Goal: Use online tool/utility: Use online tool/utility

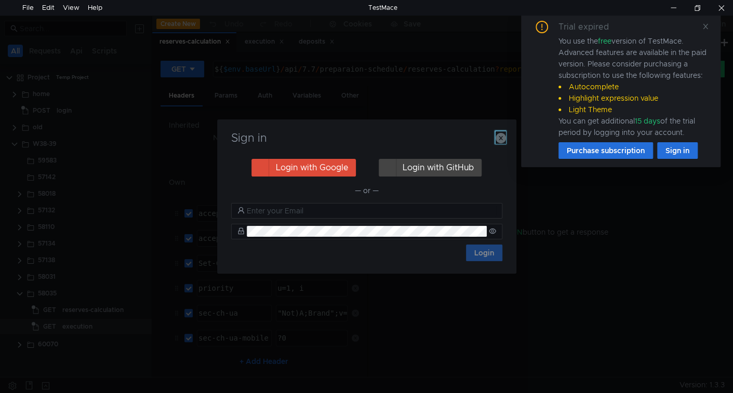
click at [498, 140] on icon "button" at bounding box center [501, 138] width 10 height 10
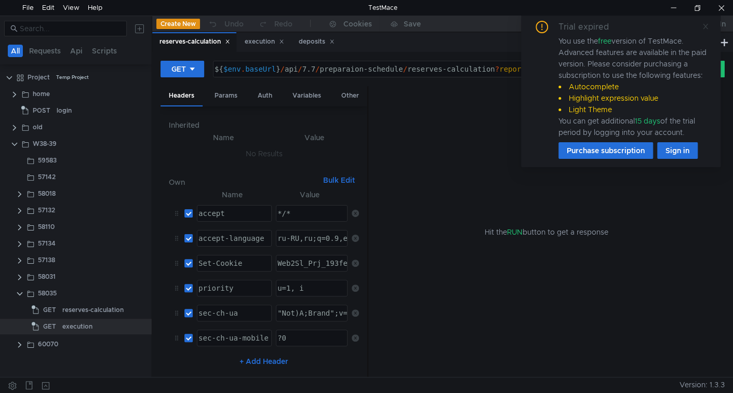
click at [706, 23] on icon at bounding box center [705, 26] width 7 height 7
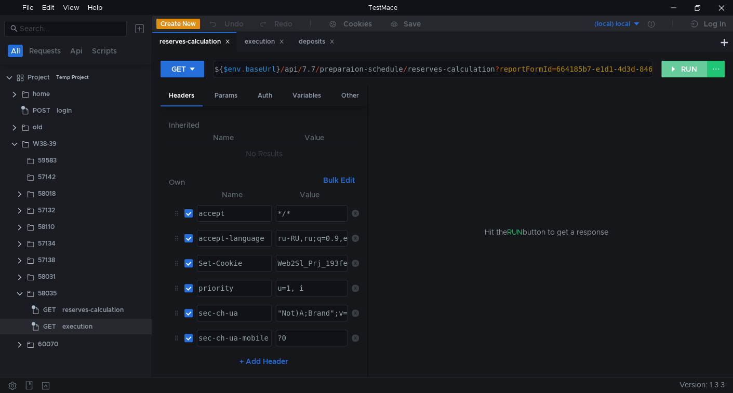
click at [689, 63] on button "RUN" at bounding box center [684, 69] width 46 height 17
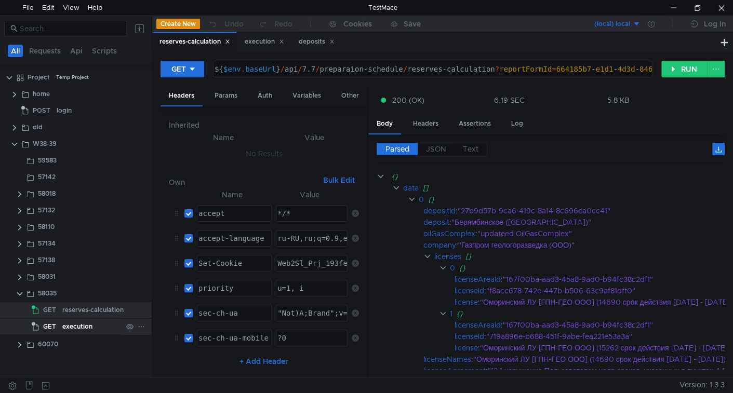
click at [64, 328] on div "execution" at bounding box center [77, 327] width 30 height 16
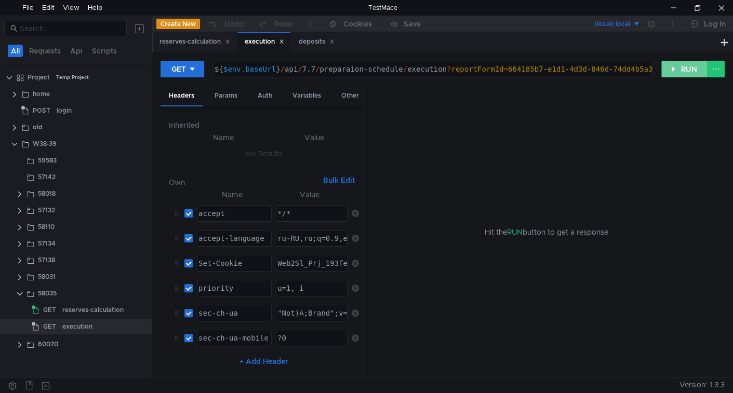
click at [682, 72] on button "RUN" at bounding box center [684, 69] width 46 height 17
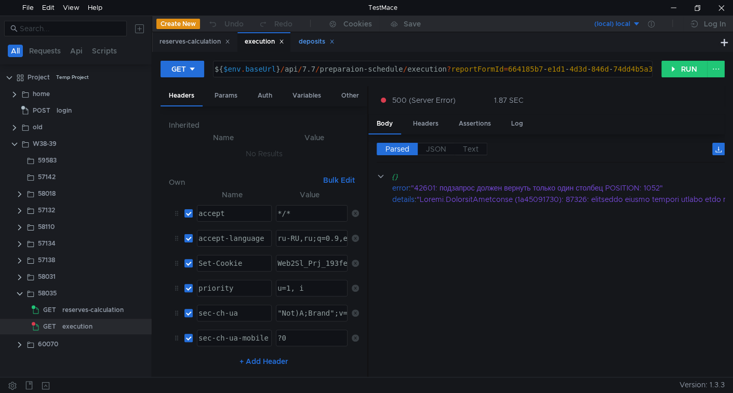
click at [335, 43] on icon at bounding box center [331, 41] width 5 height 5
click at [55, 315] on span "GET" at bounding box center [49, 310] width 13 height 16
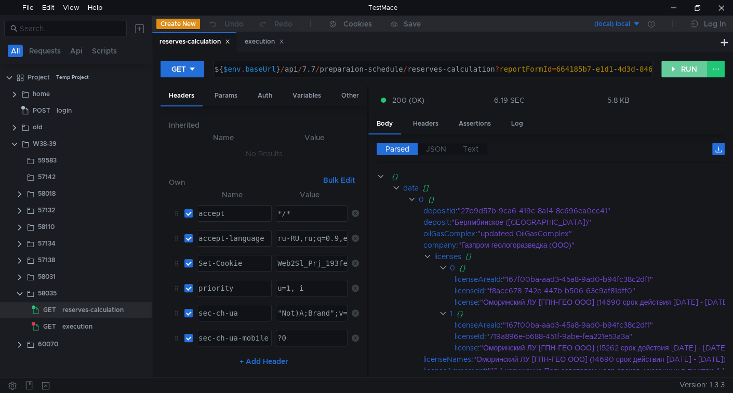
click at [671, 73] on button "RUN" at bounding box center [684, 69] width 46 height 17
click at [684, 69] on button "RUN" at bounding box center [684, 69] width 46 height 17
click at [428, 153] on label "JSON" at bounding box center [436, 149] width 37 height 12
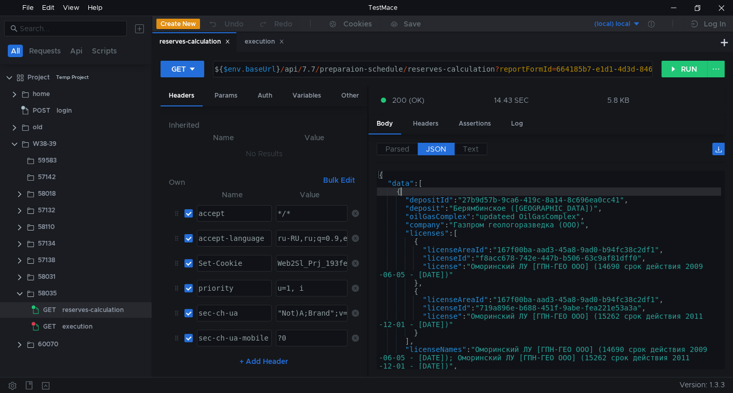
click at [498, 193] on div "{ "data" : [ { "depositId" : "27b9d57b-9ca6-419c-8a14-8c696ea0cc41" , "deposit"…" at bounding box center [549, 281] width 344 height 220
type textarea ""totalCount": 4 }"
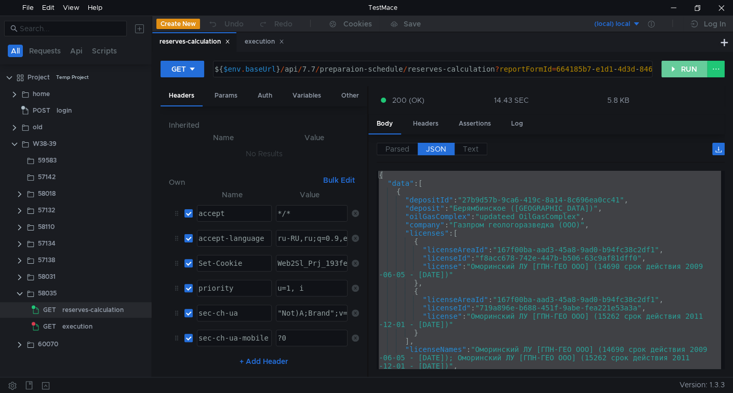
click at [677, 65] on button "RUN" at bounding box center [684, 69] width 46 height 17
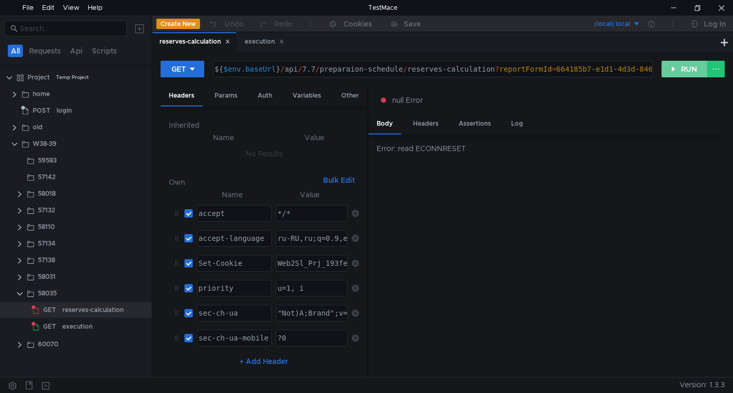
click at [673, 76] on button "RUN" at bounding box center [684, 69] width 46 height 17
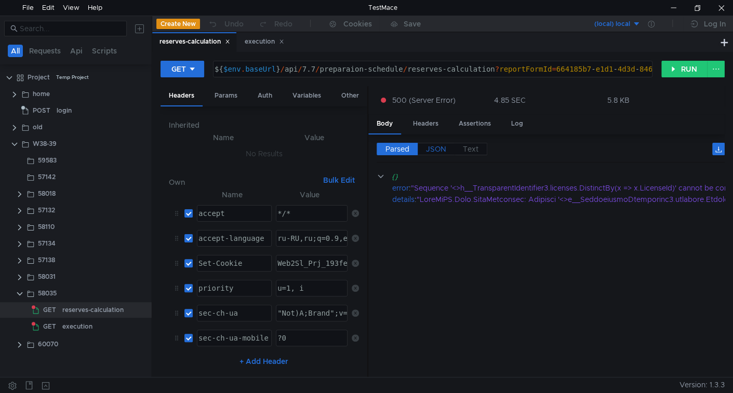
click at [440, 148] on span "JSON" at bounding box center [436, 148] width 20 height 9
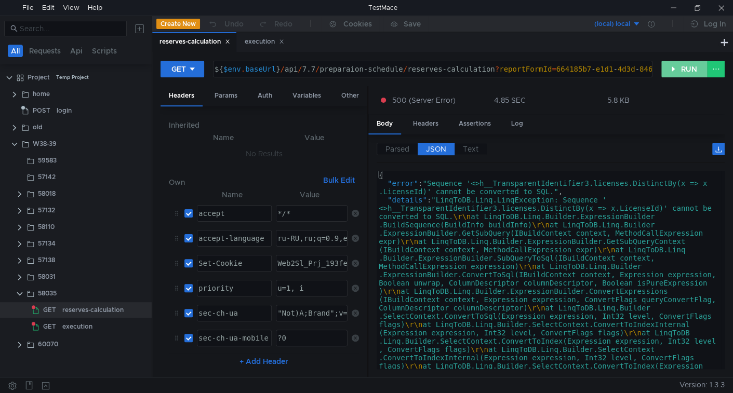
click at [685, 62] on button "RUN" at bounding box center [684, 69] width 46 height 17
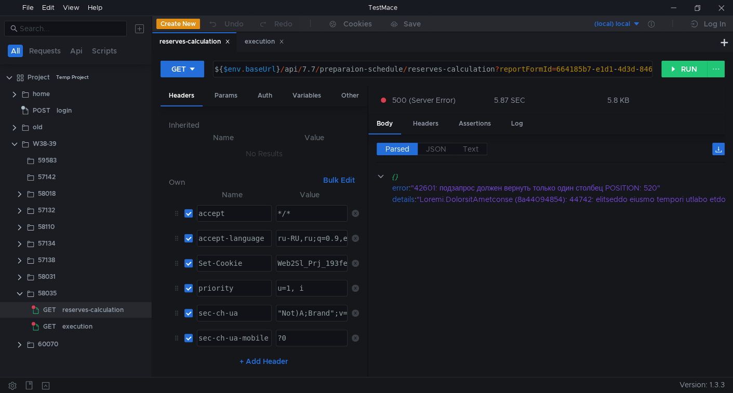
click at [467, 250] on cdk-virtual-scroll-viewport "{} error : "42601: подзапрос должен вернуть только один столбец POSITION: 520" …" at bounding box center [551, 270] width 348 height 198
click at [691, 69] on button "RUN" at bounding box center [684, 69] width 46 height 17
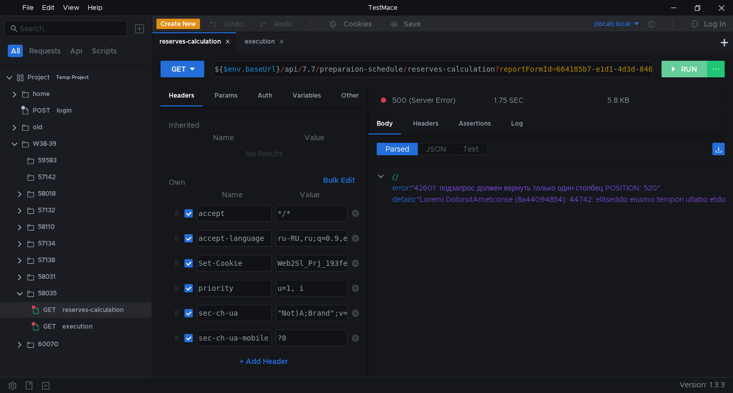
click at [675, 67] on button "RUN" at bounding box center [684, 69] width 46 height 17
click at [443, 144] on span "JSON" at bounding box center [436, 148] width 20 height 9
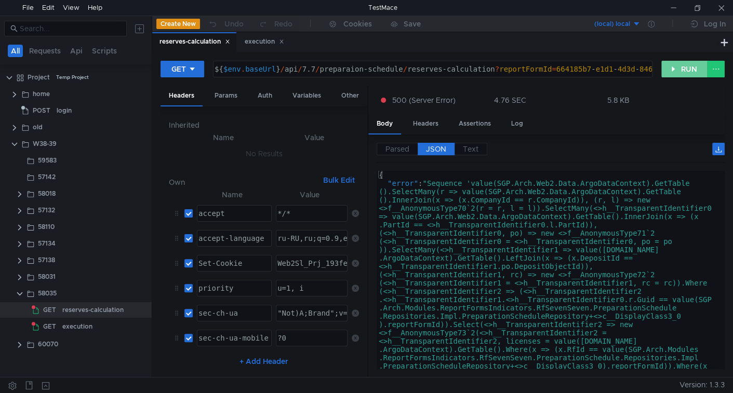
click at [690, 65] on button "RUN" at bounding box center [684, 69] width 46 height 17
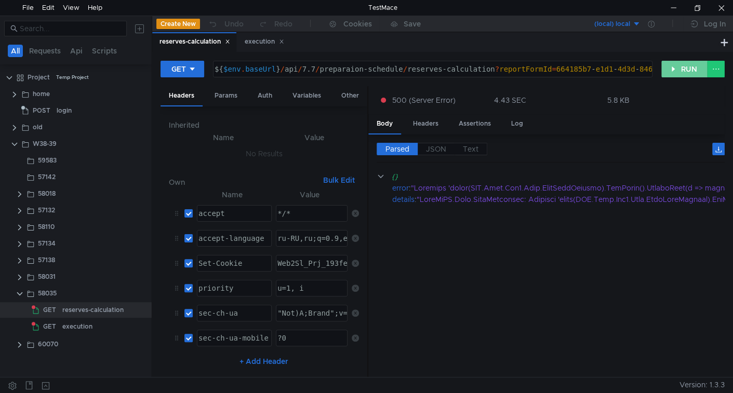
click at [681, 74] on button "RUN" at bounding box center [684, 69] width 46 height 17
click at [687, 70] on button "RUN" at bounding box center [684, 69] width 46 height 17
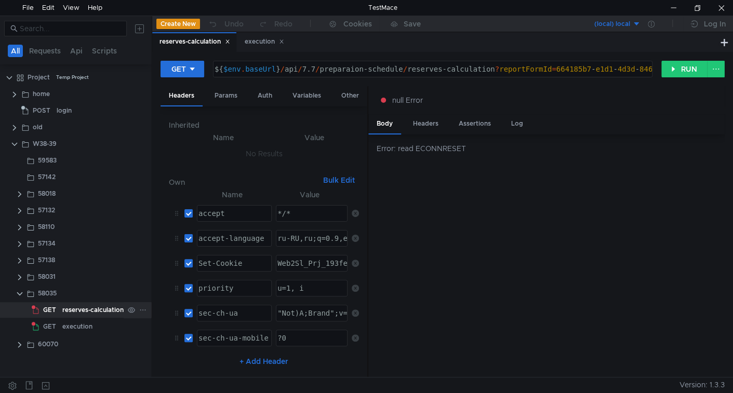
click at [70, 315] on div "reserves-calculation" at bounding box center [92, 310] width 61 height 16
drag, startPoint x: 679, startPoint y: 74, endPoint x: 647, endPoint y: 126, distance: 60.6
click at [677, 76] on button "RUN" at bounding box center [684, 69] width 46 height 17
drag, startPoint x: 686, startPoint y: 59, endPoint x: 687, endPoint y: 64, distance: 5.9
click at [687, 64] on div "GET ${ $env . baseUrl } / api / 7.7 / preparaion-schedule / reserves-calculatio…" at bounding box center [442, 214] width 581 height 325
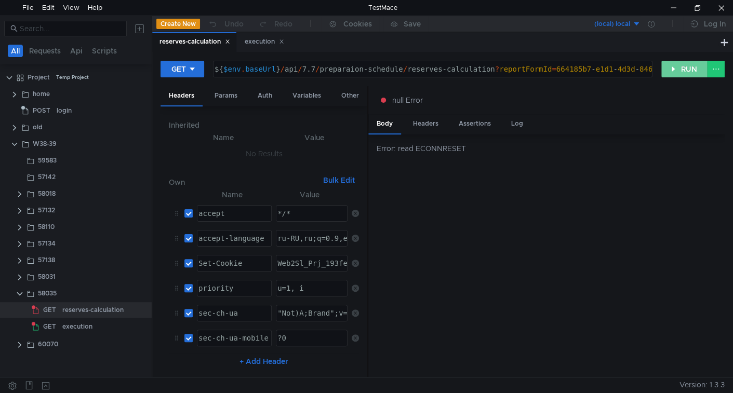
click at [683, 73] on button "RUN" at bounding box center [684, 69] width 46 height 17
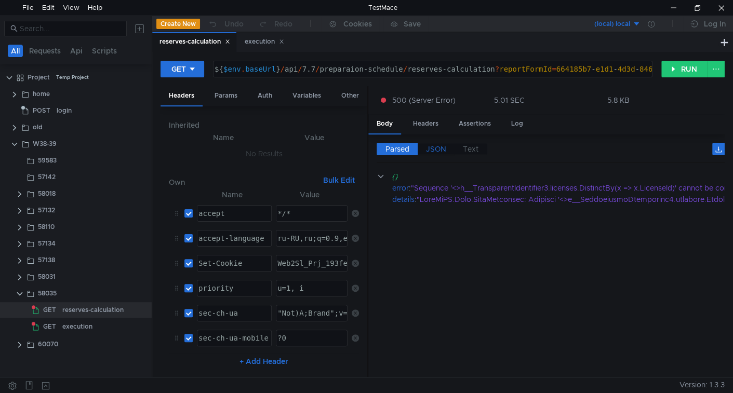
click at [428, 147] on span "JSON" at bounding box center [436, 148] width 20 height 9
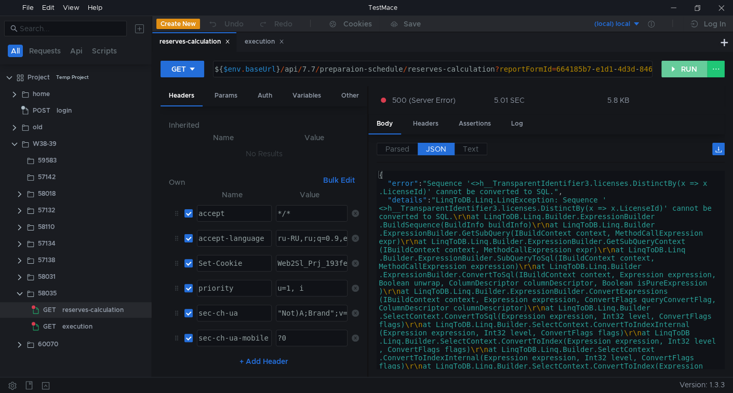
drag, startPoint x: 686, startPoint y: 70, endPoint x: 688, endPoint y: 77, distance: 7.4
click at [686, 70] on button "RUN" at bounding box center [684, 69] width 46 height 17
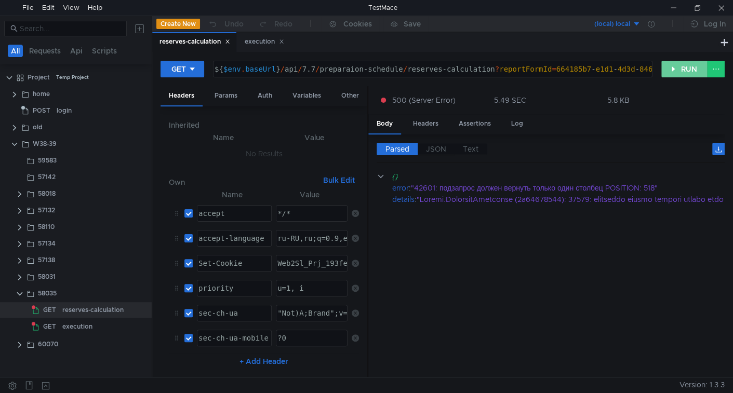
click at [689, 64] on button "RUN" at bounding box center [684, 69] width 46 height 17
drag, startPoint x: 671, startPoint y: 64, endPoint x: 668, endPoint y: 77, distance: 13.4
click at [671, 64] on button "RUN" at bounding box center [684, 69] width 46 height 17
click at [682, 67] on button "RUN" at bounding box center [684, 69] width 46 height 17
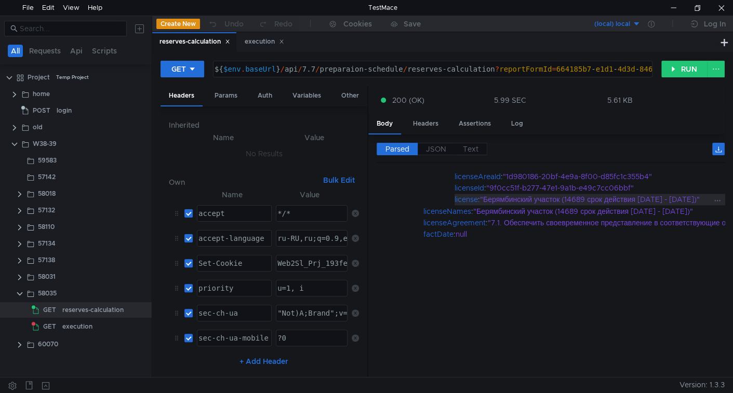
scroll to position [990, 0]
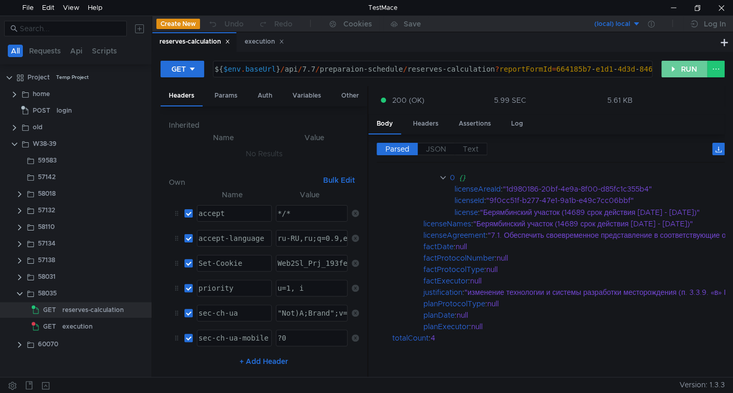
click at [688, 70] on button "RUN" at bounding box center [684, 69] width 46 height 17
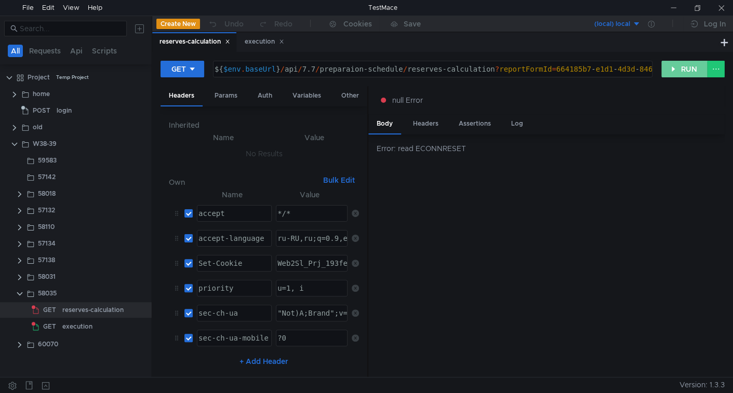
click at [684, 73] on button "RUN" at bounding box center [684, 69] width 46 height 17
click at [661, 65] on div "GET ${ $env . baseUrl } / api / 7.7 / preparaion-schedule / reserves-calculatio…" at bounding box center [443, 73] width 564 height 26
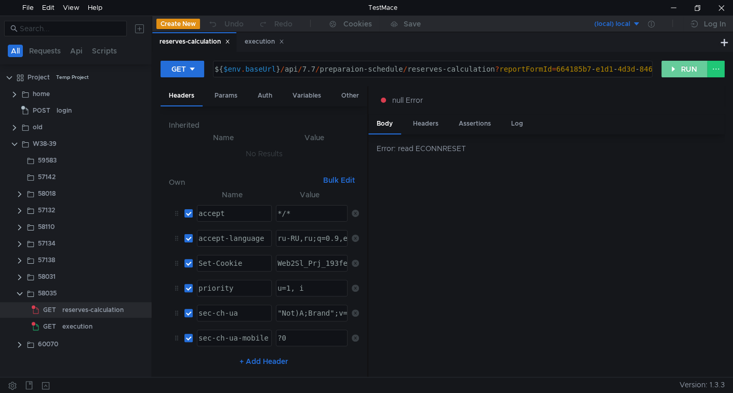
click at [683, 75] on button "RUN" at bounding box center [684, 69] width 46 height 17
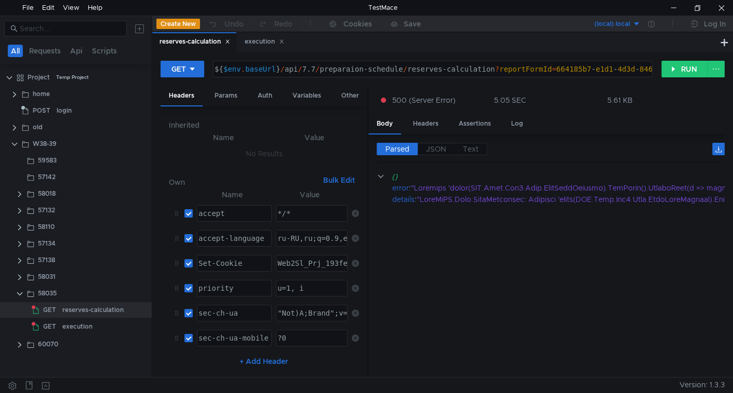
click at [510, 236] on cdk-virtual-scroll-viewport "{} error : details :" at bounding box center [551, 270] width 348 height 198
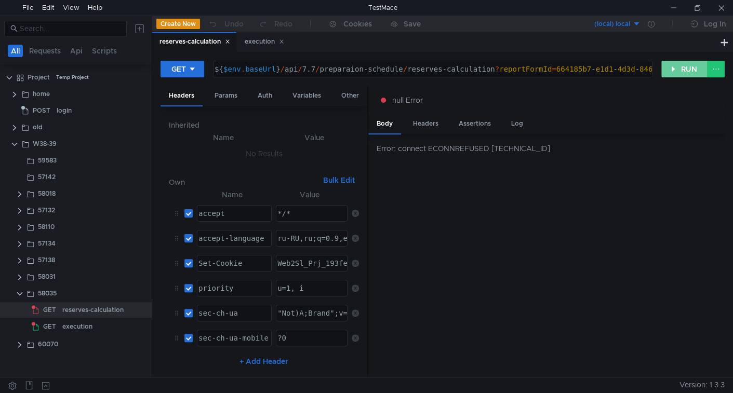
drag, startPoint x: 676, startPoint y: 70, endPoint x: 657, endPoint y: 99, distance: 34.4
click at [676, 70] on button "RUN" at bounding box center [684, 69] width 46 height 17
click at [676, 67] on button "RUN" at bounding box center [684, 69] width 46 height 17
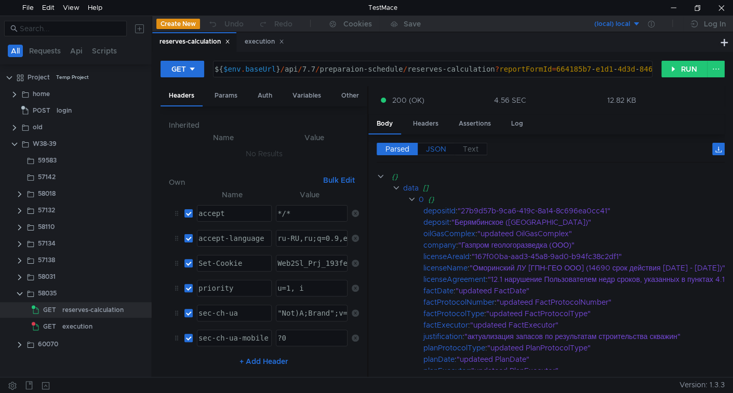
click at [439, 149] on span "JSON" at bounding box center [436, 148] width 20 height 9
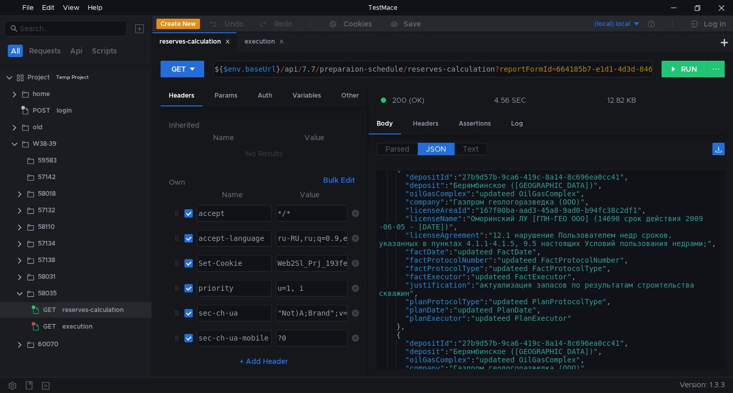
scroll to position [23, 0]
type textarea ""licenseAreaId": "167f00ba-aad3-45a8-9ad0-b94fc38c2df1","
click at [489, 208] on div "{ "depositId" : "27b9d57b-9ca6-419c-8a14-8c696ea0cc41" , "deposit" : "Берямбинс…" at bounding box center [549, 271] width 344 height 215
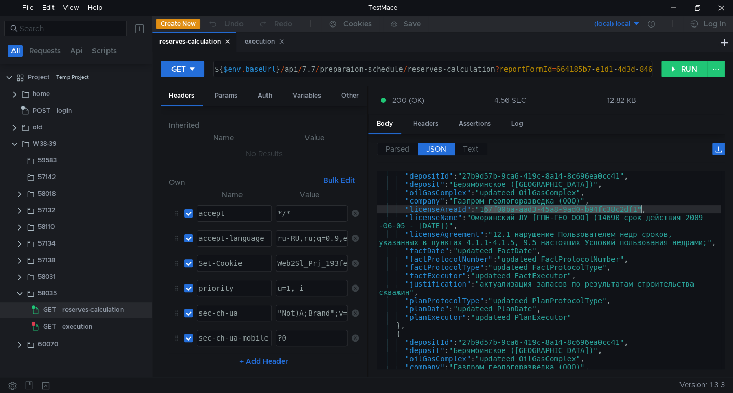
drag, startPoint x: 489, startPoint y: 208, endPoint x: 633, endPoint y: 206, distance: 144.4
click at [633, 206] on div "{ "depositId" : "27b9d57b-9ca6-419c-8a14-8c696ea0cc41" , "deposit" : "Берямбинс…" at bounding box center [549, 271] width 344 height 215
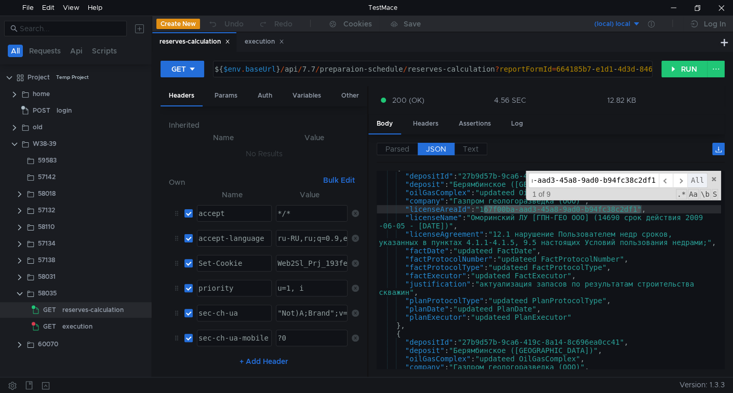
scroll to position [0, 0]
click at [698, 179] on span "All" at bounding box center [697, 180] width 20 height 15
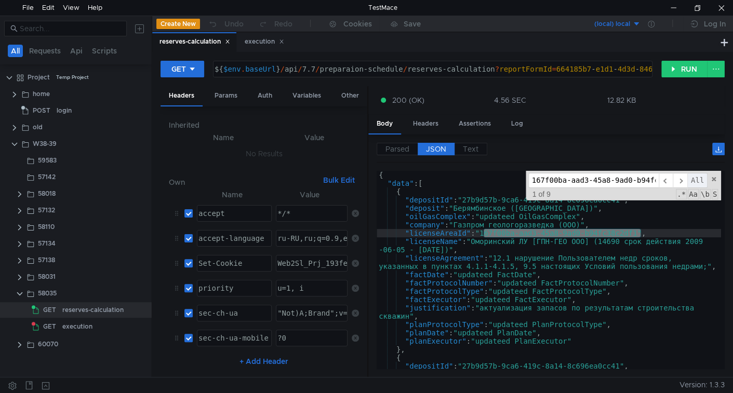
click at [697, 179] on span "All" at bounding box center [697, 180] width 20 height 15
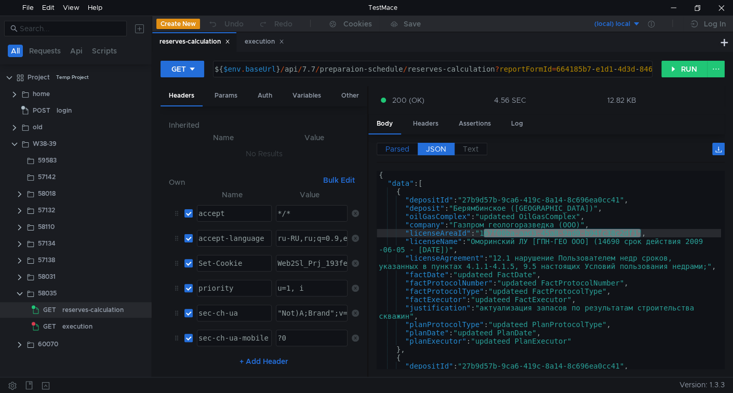
click at [392, 144] on span "Parsed" at bounding box center [398, 148] width 24 height 9
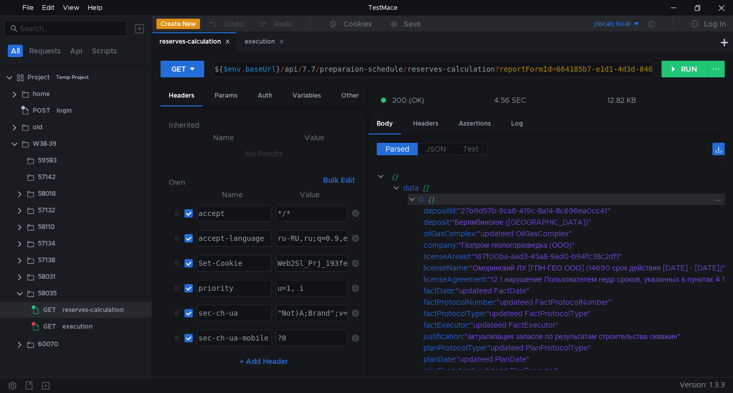
click at [409, 197] on clr-icon at bounding box center [412, 199] width 8 height 8
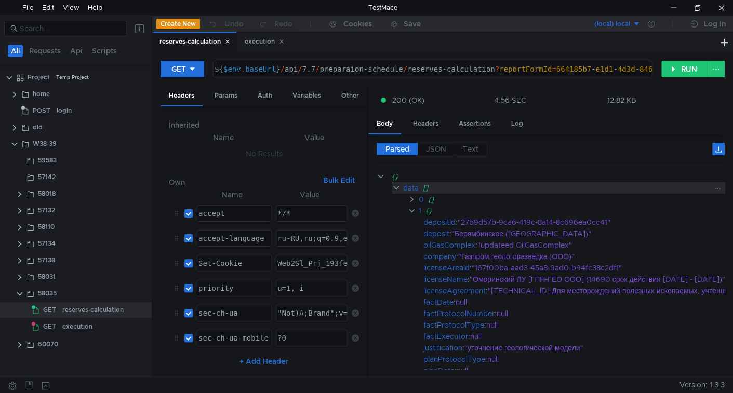
click at [393, 189] on clr-icon at bounding box center [396, 188] width 8 height 8
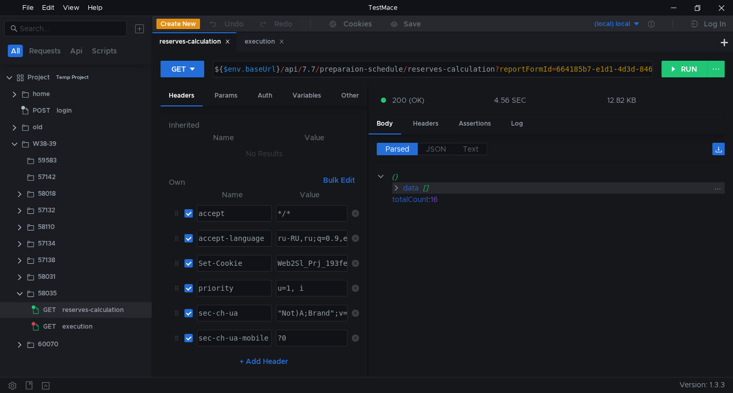
click at [393, 189] on clr-icon at bounding box center [396, 188] width 8 height 8
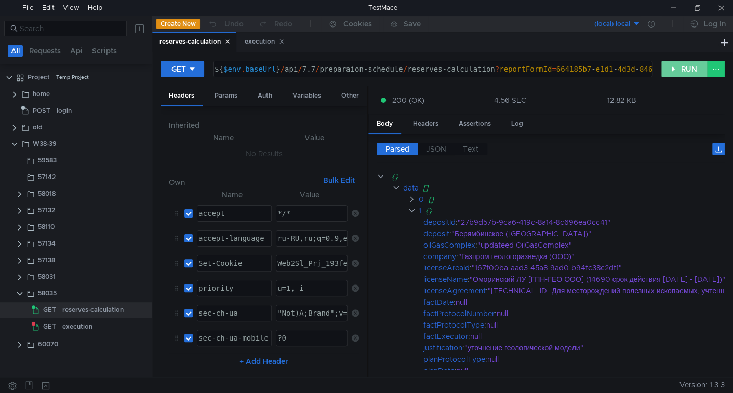
drag, startPoint x: 0, startPoint y: 0, endPoint x: 687, endPoint y: 71, distance: 690.5
click at [687, 71] on button "RUN" at bounding box center [684, 69] width 46 height 17
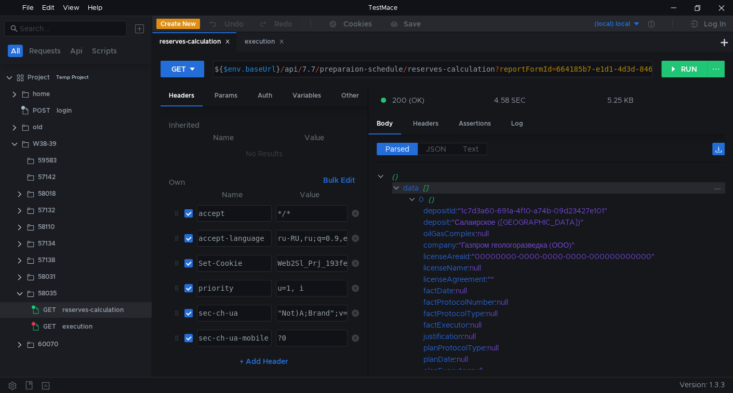
click at [396, 185] on clr-icon at bounding box center [396, 188] width 8 height 8
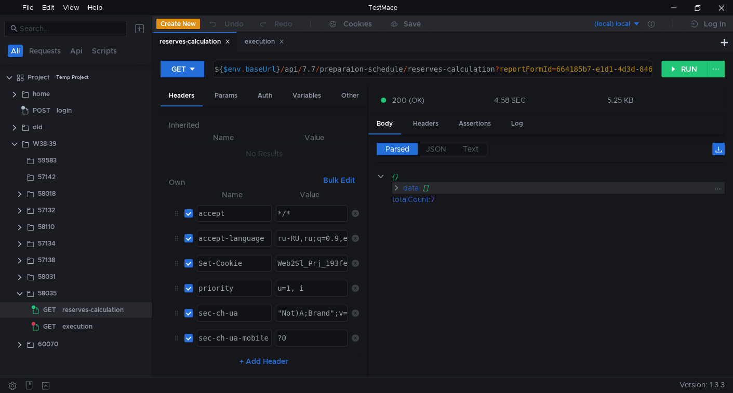
click at [396, 185] on clr-icon at bounding box center [396, 188] width 8 height 8
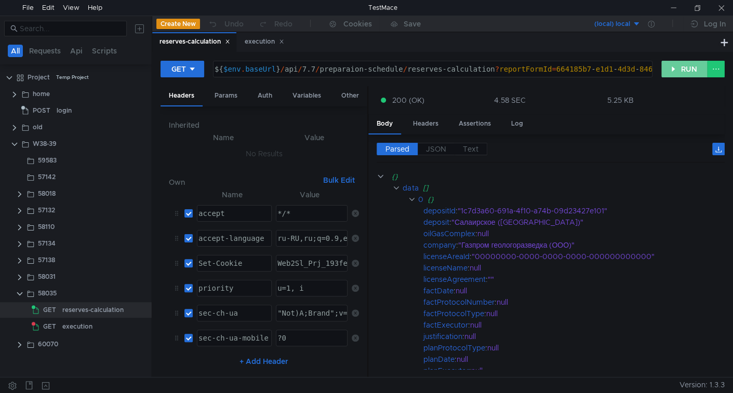
click at [685, 70] on button "RUN" at bounding box center [684, 69] width 46 height 17
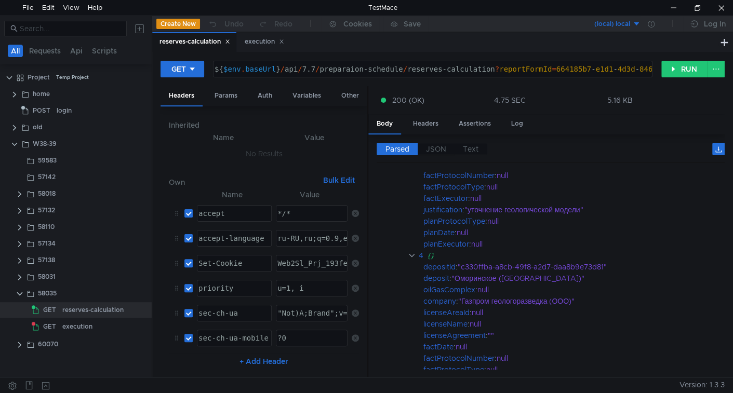
scroll to position [730, 0]
click at [439, 146] on span "JSON" at bounding box center [436, 148] width 20 height 9
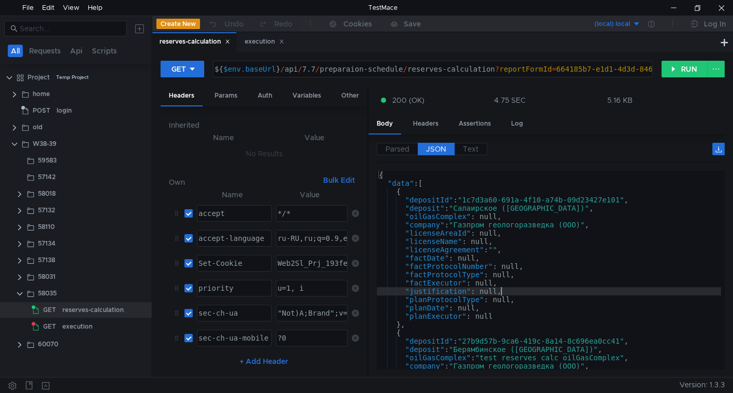
type textarea ""justification": null,"
click at [551, 289] on div "{ "data" : [ { "depositId" : "1c7d3a60-691a-4f10-a74b-09d23427e101" , "deposit"…" at bounding box center [549, 278] width 344 height 215
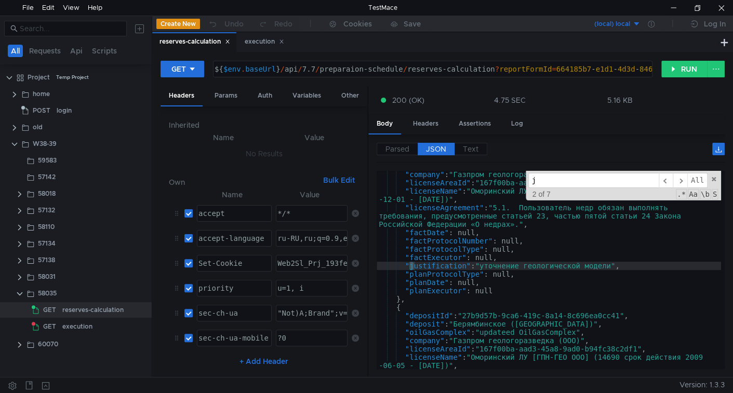
scroll to position [191, 0]
type input "j"
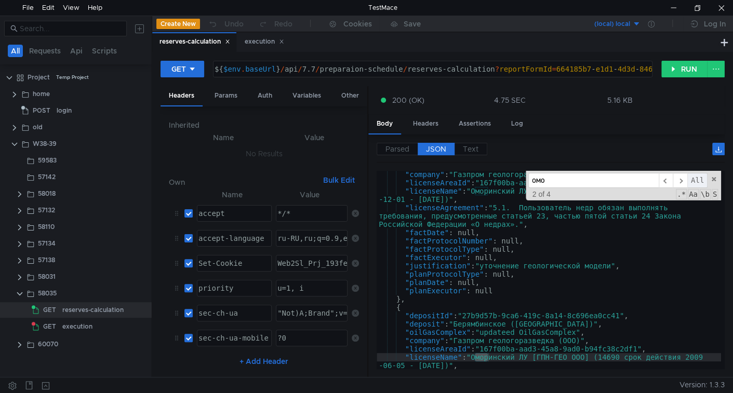
type input "омо"
click at [697, 180] on span "All" at bounding box center [697, 180] width 20 height 15
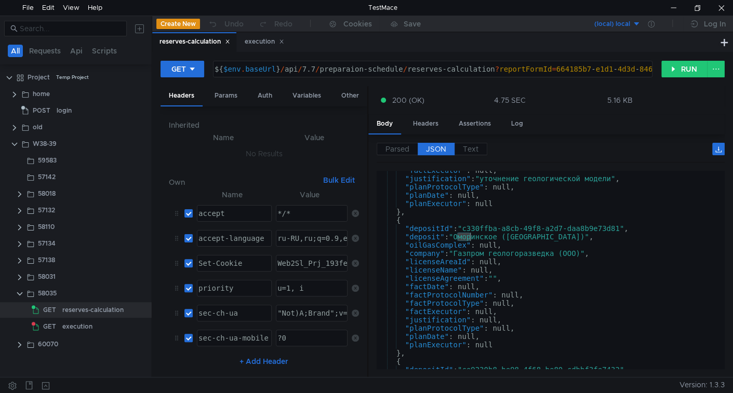
scroll to position [603, 0]
type textarea ""deposit": "Оморинское (Красноярский край)","
click at [484, 234] on div ""factExecutor" : null, "justification" : "уточнение геологической модели" , "pl…" at bounding box center [549, 273] width 344 height 215
type input "Оморинское"
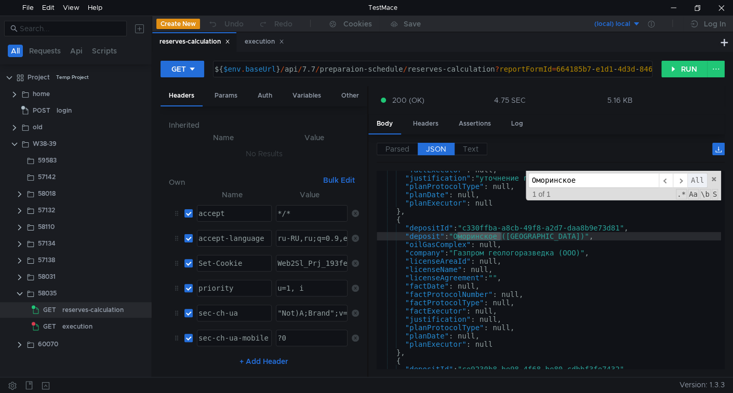
click at [698, 179] on span "All" at bounding box center [697, 180] width 20 height 15
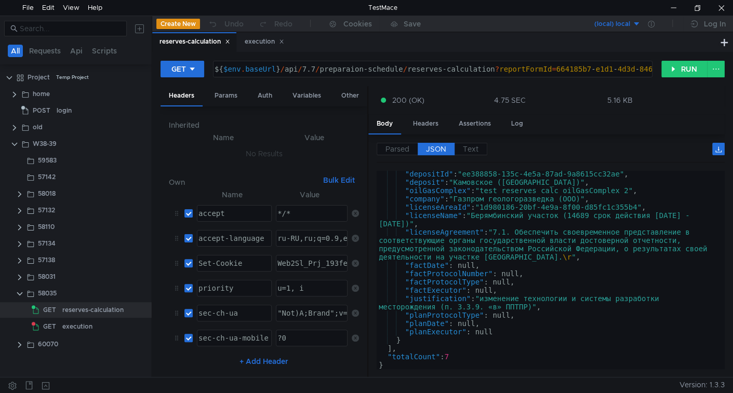
scroll to position [940, 0]
click at [222, 96] on div "Params" at bounding box center [225, 95] width 39 height 19
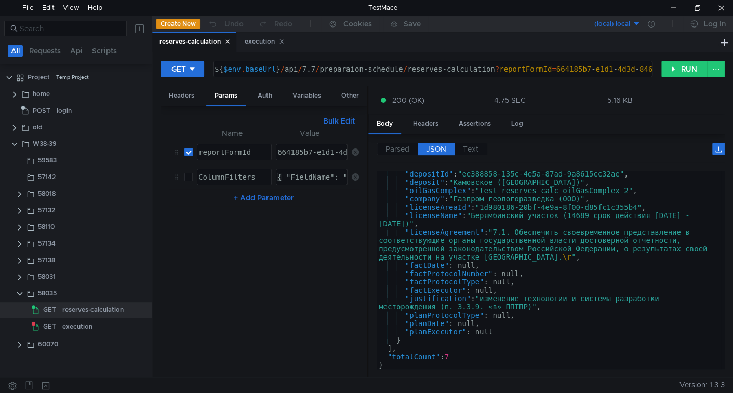
click at [256, 194] on button "+ Add Parameter" at bounding box center [264, 198] width 69 height 12
click at [222, 199] on div at bounding box center [233, 210] width 74 height 25
type textarea "selectedDepositIds"
paste textarea "27b9d57b-9ca6-419c-8a14-8c696ea0cc41"
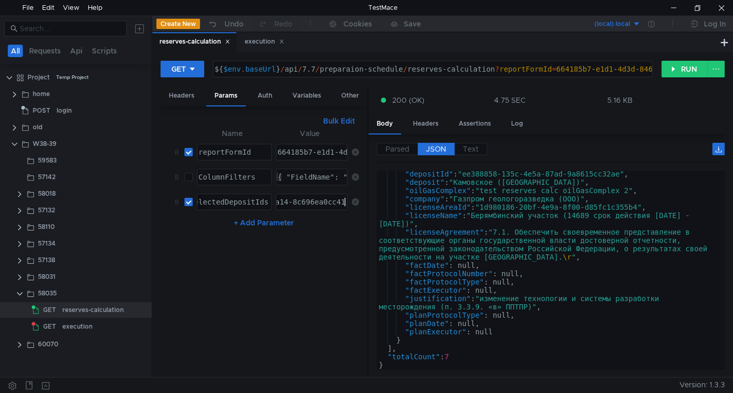
type textarea "27b9d57b-9ca6-419c-8a14-8c696ea0cc41"
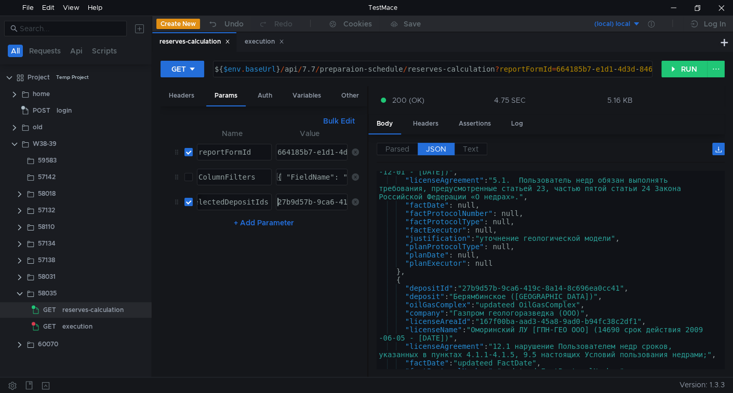
scroll to position [0, 0]
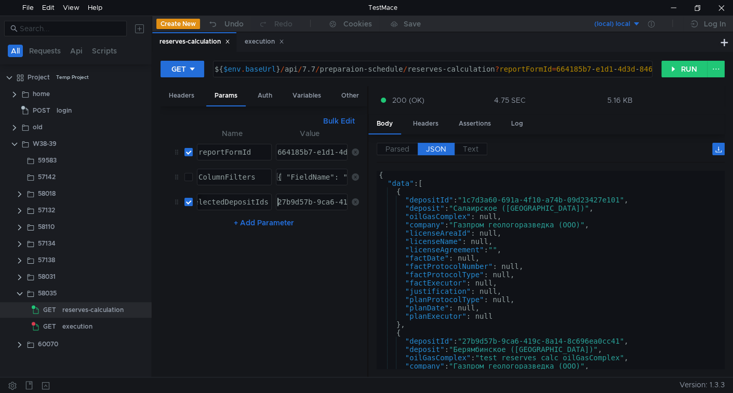
type textarea ""depositId": "27b9d57b-9ca6-419c-8a14-8c696ea0cc41","
click at [486, 340] on div "{ "data" : [ { "depositId" : "1c7d3a60-691a-4f10-a74b-09d23427e101" , "deposit"…" at bounding box center [549, 278] width 344 height 215
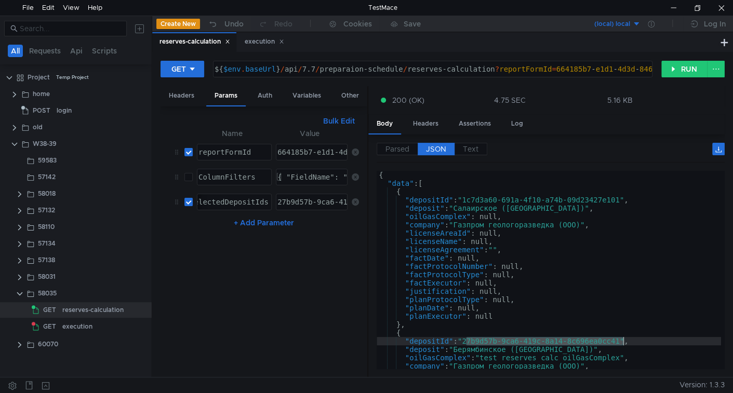
drag, startPoint x: 486, startPoint y: 340, endPoint x: 596, endPoint y: 338, distance: 109.6
click at [596, 338] on div "{ "data" : [ { "depositId" : "1c7d3a60-691a-4f10-a74b-09d23427e101" , "deposit"…" at bounding box center [549, 278] width 344 height 215
type input "27b9d57b-9ca6-419c-8a14-8c696ea0cc41"
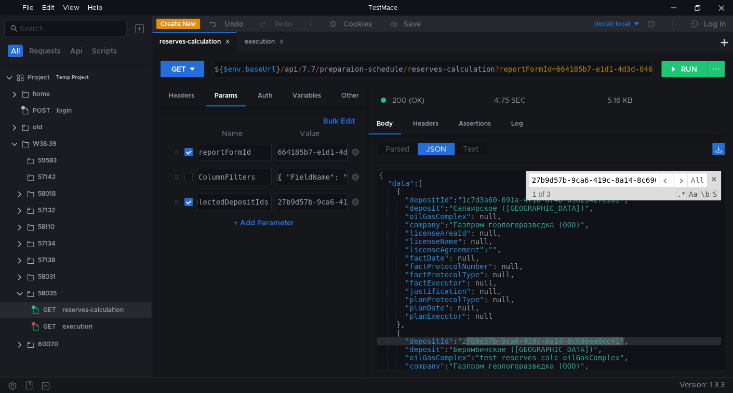
scroll to position [0, 34]
click at [694, 180] on span "All" at bounding box center [697, 180] width 20 height 15
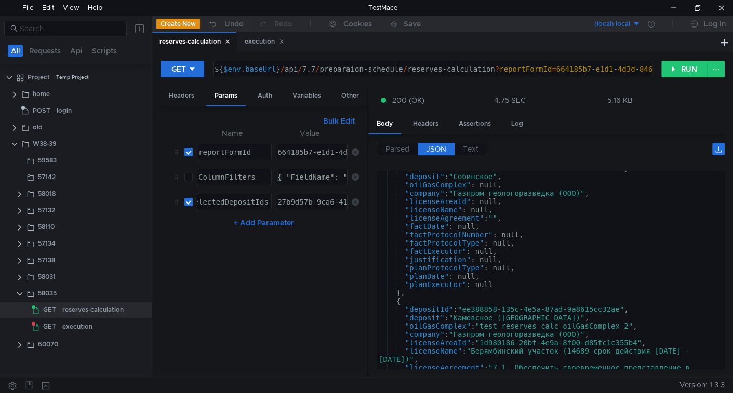
scroll to position [805, 0]
click at [684, 77] on div "GET ${ $env . baseUrl } / api / 7.7 / preparaion-schedule / reserves-calculatio…" at bounding box center [443, 73] width 564 height 26
drag, startPoint x: 675, startPoint y: 73, endPoint x: 596, endPoint y: 150, distance: 110.6
click at [675, 73] on button "RUN" at bounding box center [684, 69] width 46 height 17
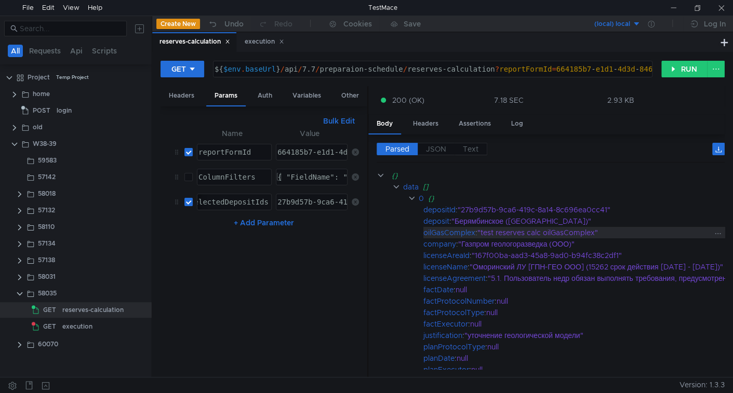
scroll to position [0, 0]
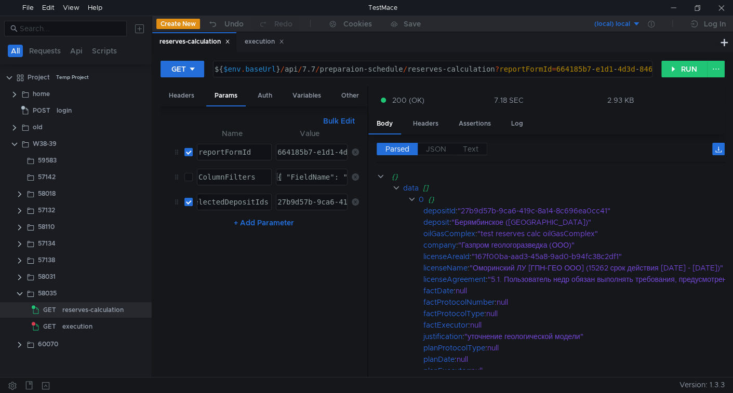
drag, startPoint x: 445, startPoint y: 147, endPoint x: 459, endPoint y: 166, distance: 23.4
click at [445, 147] on span "JSON" at bounding box center [436, 148] width 20 height 9
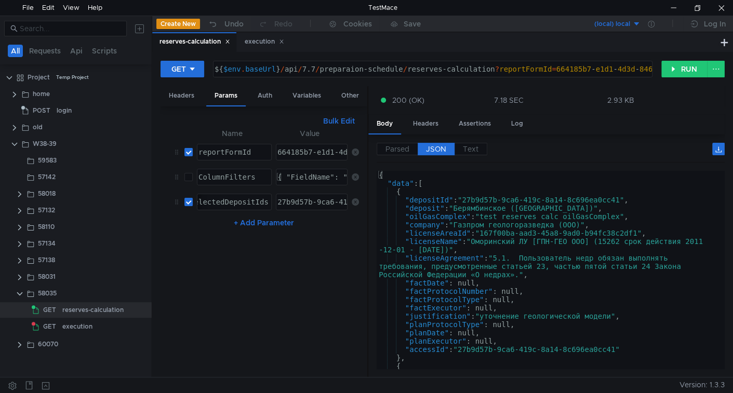
type textarea ""company": "Газпром геологоразведка (ООО)","
click at [548, 226] on div "{ "data" : [ { "depositId" : "27b9d57b-9ca6-419c-8a14-8c696ea0cc41" , "deposit"…" at bounding box center [549, 276] width 344 height 211
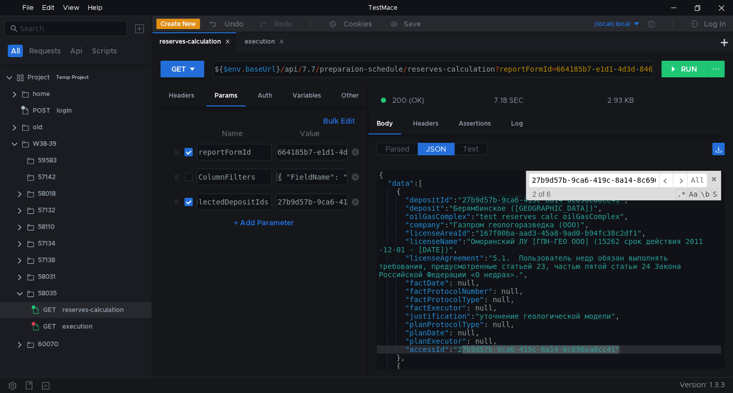
scroll to position [0, 34]
type input "27b9d57b-9ca6-419c-8a14-8c696ea0cc41"
click at [696, 178] on span "All" at bounding box center [697, 180] width 20 height 15
type textarea ""depositId": "27b9d57b-9ca6-419c-8a14-8c696ea0cc41","
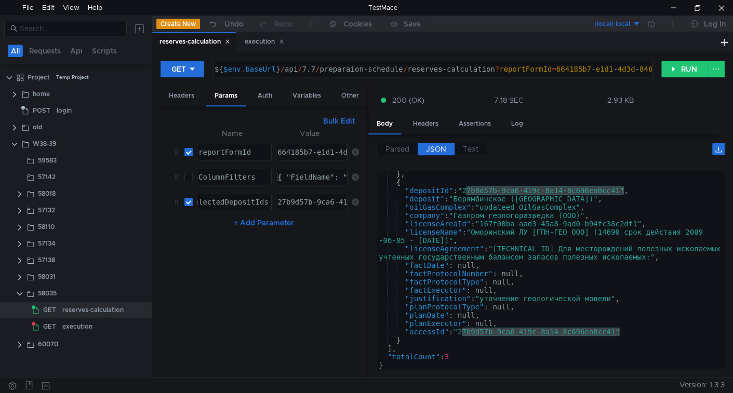
scroll to position [358, 0]
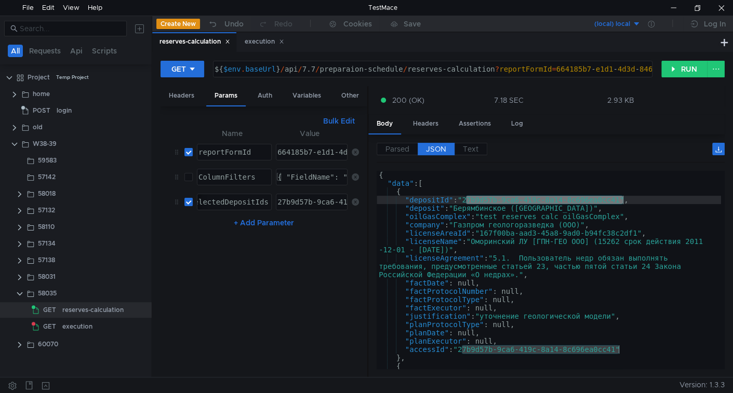
click at [490, 230] on div "{ "data" : [ { "depositId" : "27b9d57b-9ca6-419c-8a14-8c696ea0cc41" , "deposit"…" at bounding box center [549, 278] width 344 height 215
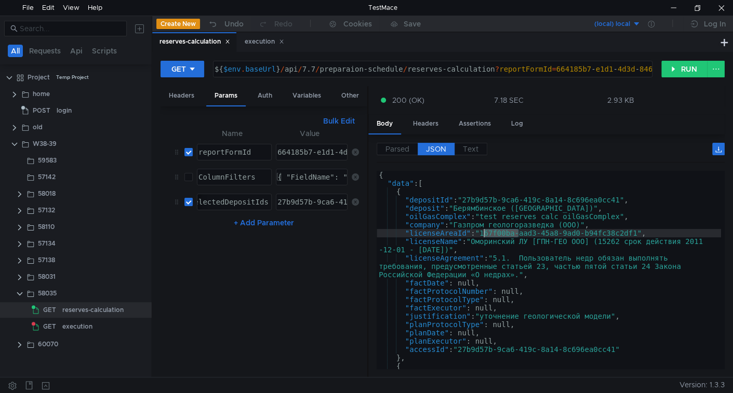
type textarea ""licenseAreaId": "167f00ba-aad3-45a8-9ad0-b94fc38c2df1","
drag, startPoint x: 490, startPoint y: 230, endPoint x: 614, endPoint y: 234, distance: 123.7
click at [614, 234] on div "{ "data" : [ { "depositId" : "27b9d57b-9ca6-419c-8a14-8c696ea0cc41" , "deposit"…" at bounding box center [549, 278] width 344 height 215
type input "167f00ba-aad3-45a8-9ad0-b94fc38c2df1"
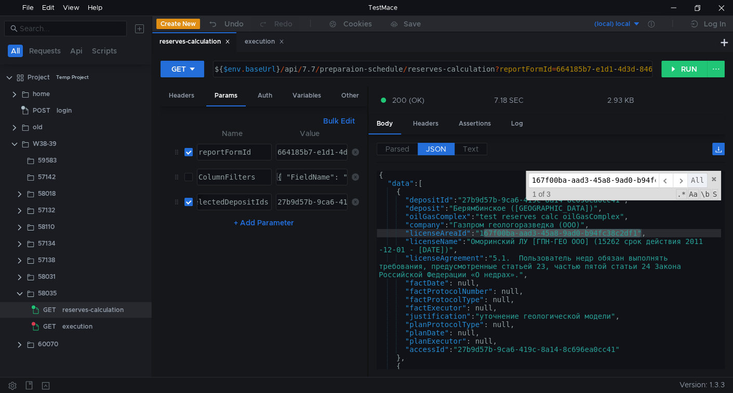
click at [699, 179] on span "All" at bounding box center [697, 180] width 20 height 15
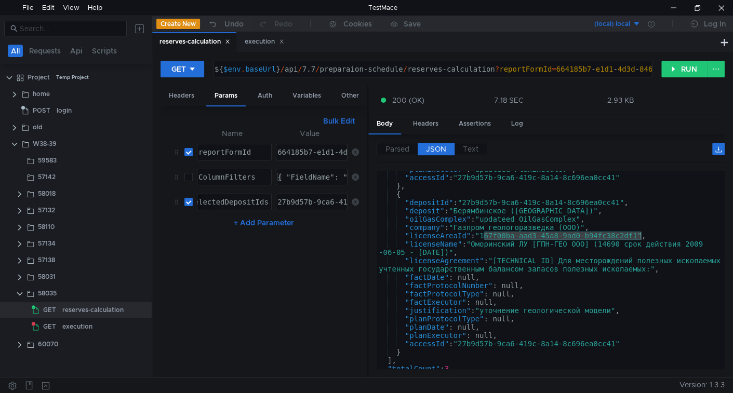
scroll to position [358, 0]
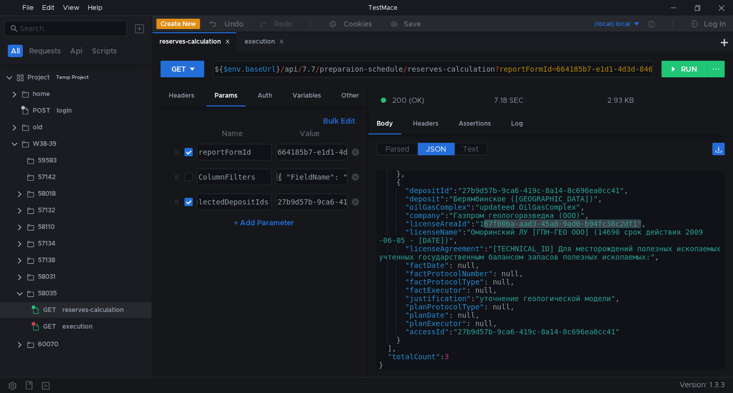
click at [478, 358] on div "} , { "depositId" : "27b9d57b-9ca6-419c-8a14-8c696ea0cc41" , "deposit" : "Берям…" at bounding box center [549, 277] width 344 height 215
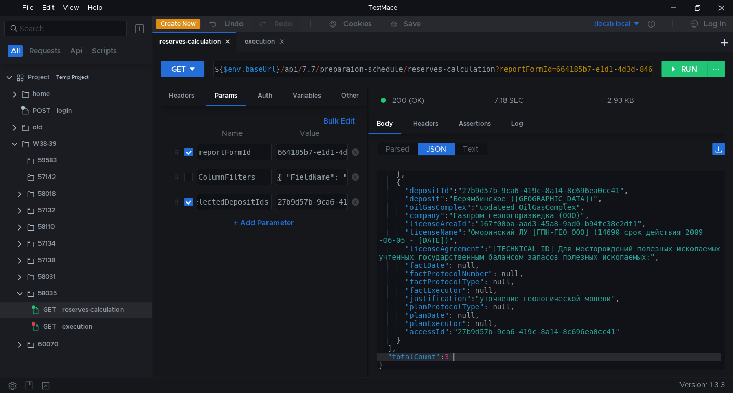
type textarea ""totalCount": 3"
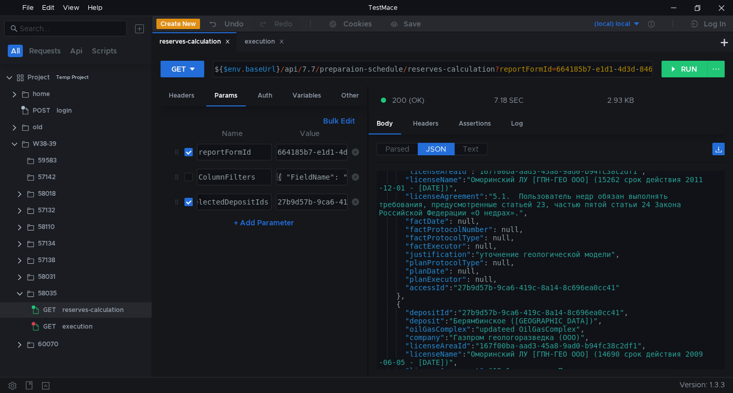
scroll to position [61, 0]
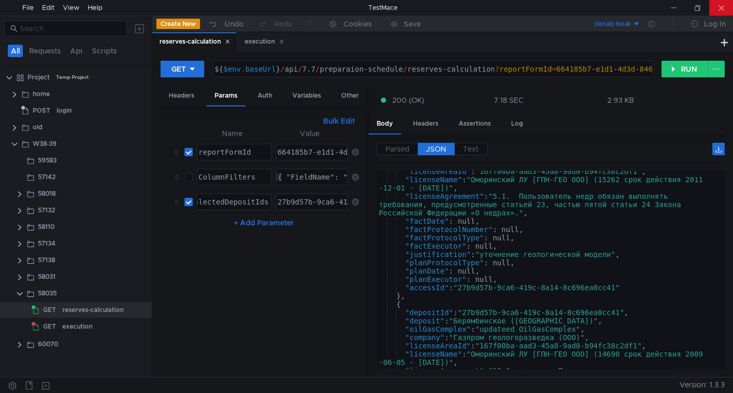
click at [711, 7] on div at bounding box center [721, 8] width 24 height 16
